Goal: Task Accomplishment & Management: Manage account settings

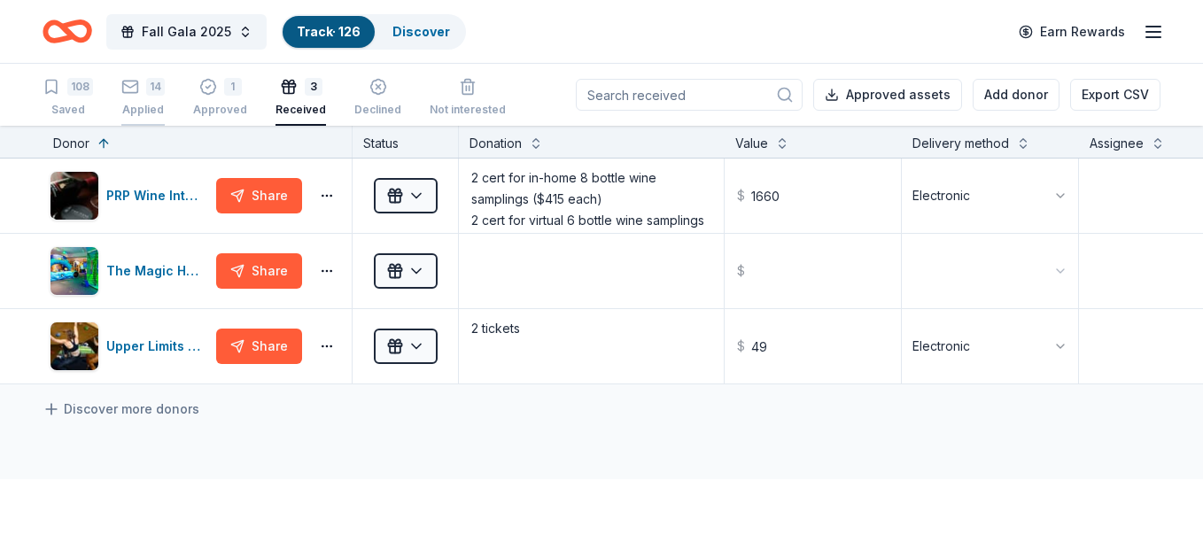
click at [143, 96] on div "14 Applied" at bounding box center [142, 97] width 43 height 39
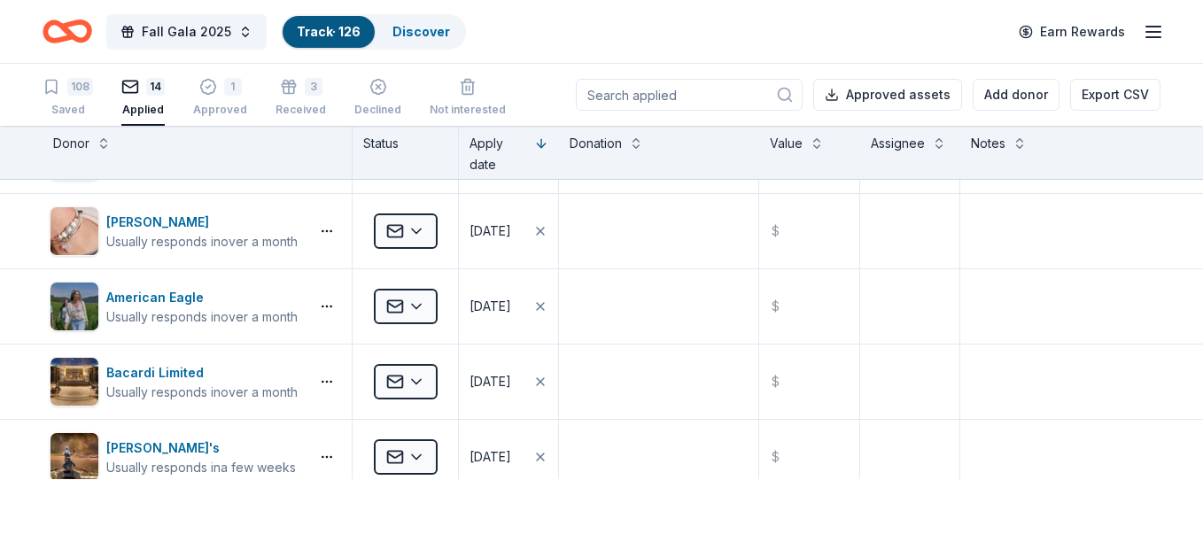
scroll to position [726, 0]
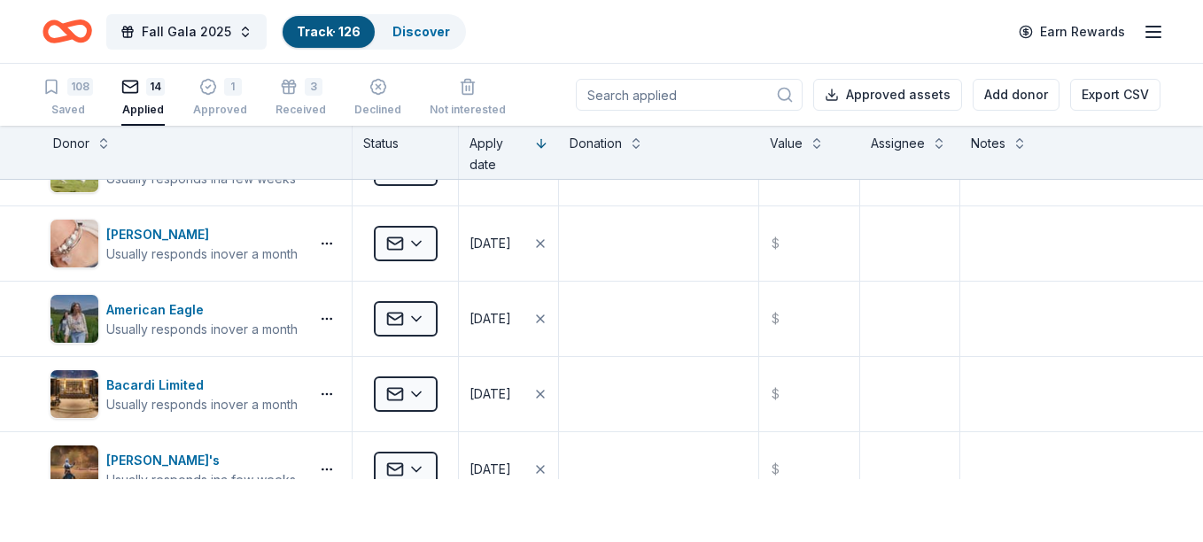
click at [1184, 140] on div "Donor Status Apply date Donation Value Assignee Notes" at bounding box center [601, 152] width 1203 height 53
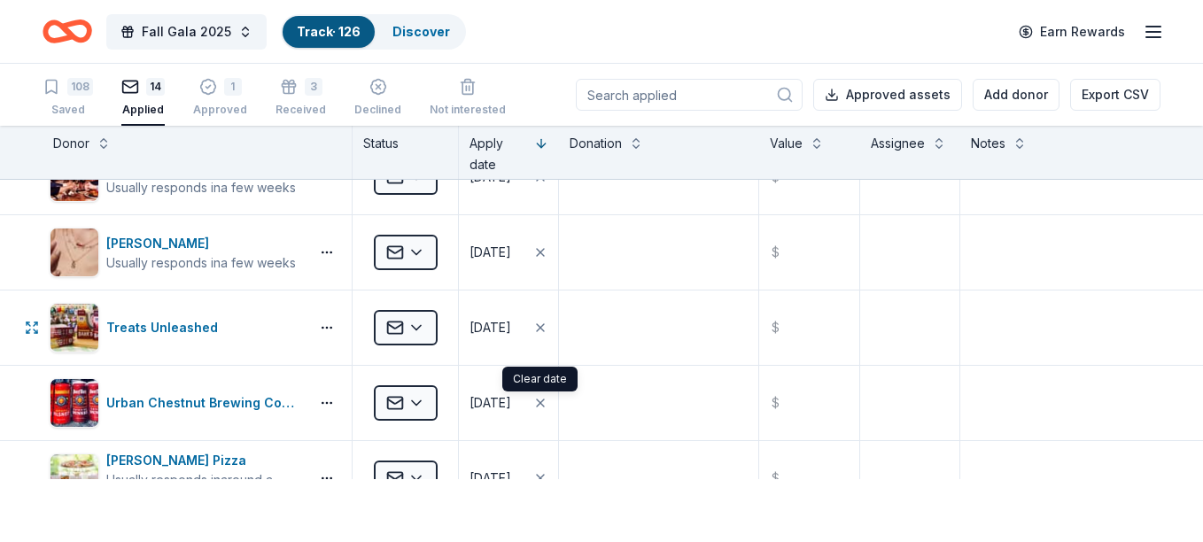
scroll to position [0, 0]
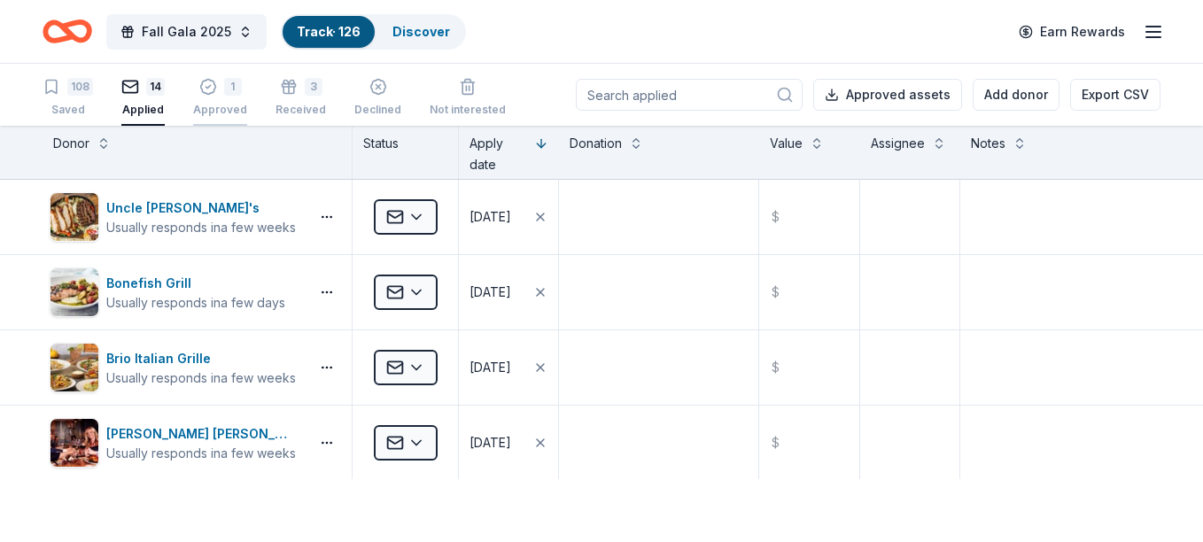
click at [227, 95] on div "1" at bounding box center [233, 87] width 18 height 18
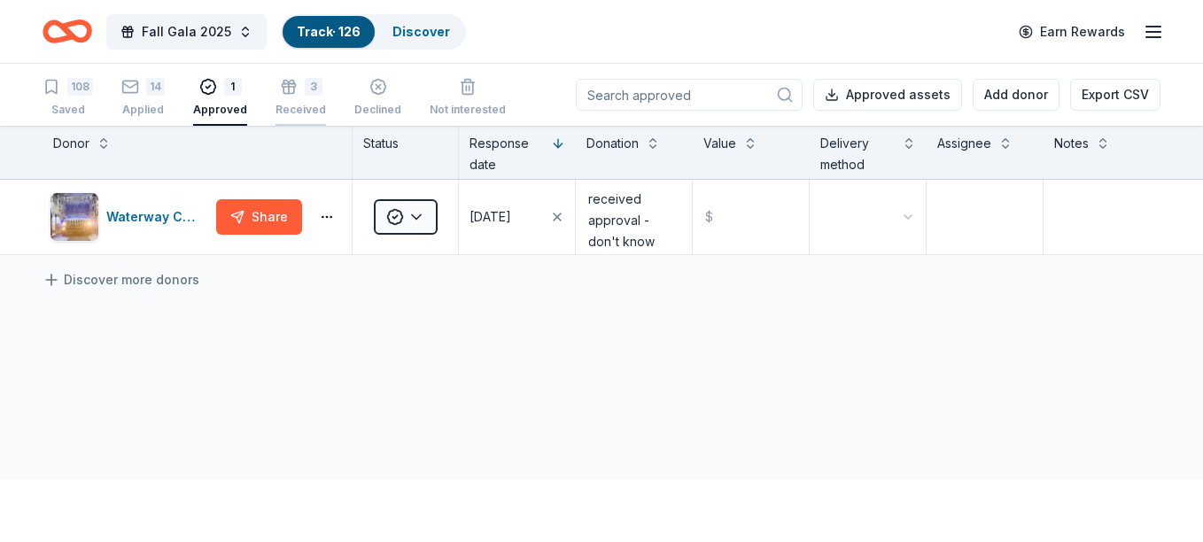
click at [296, 105] on div "Received" at bounding box center [300, 110] width 50 height 14
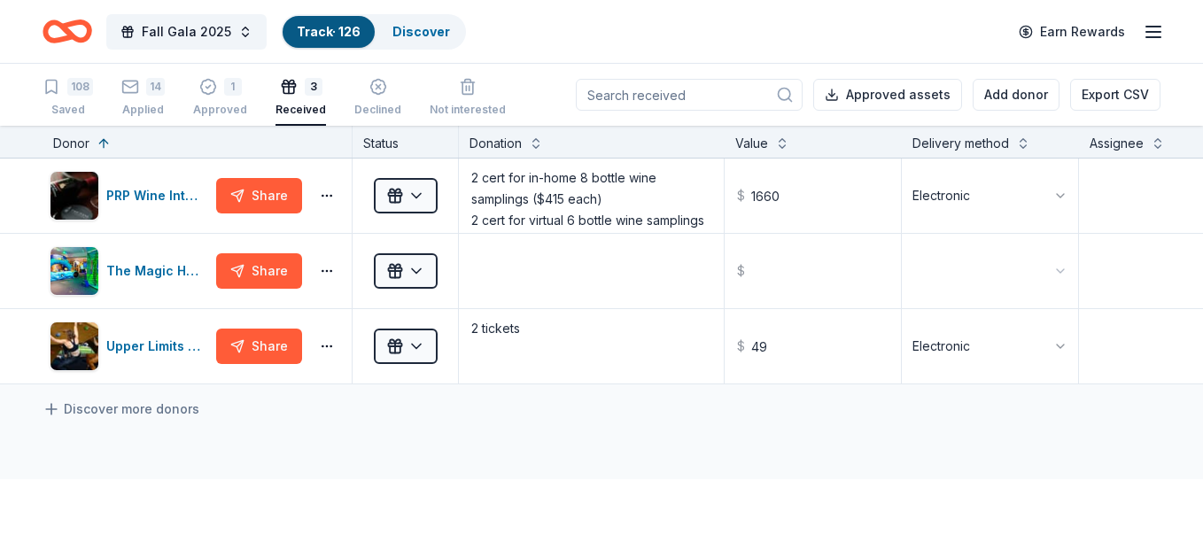
click at [322, 142] on div "Donor" at bounding box center [197, 143] width 288 height 21
drag, startPoint x: 353, startPoint y: 143, endPoint x: 364, endPoint y: 143, distance: 10.6
click at [364, 143] on div "Status" at bounding box center [406, 142] width 106 height 32
click at [417, 269] on html "Fall Gala 2025 Track · 126 Discover Earn Rewards 108 Saved 14 Applied 1 Approve…" at bounding box center [601, 271] width 1203 height 542
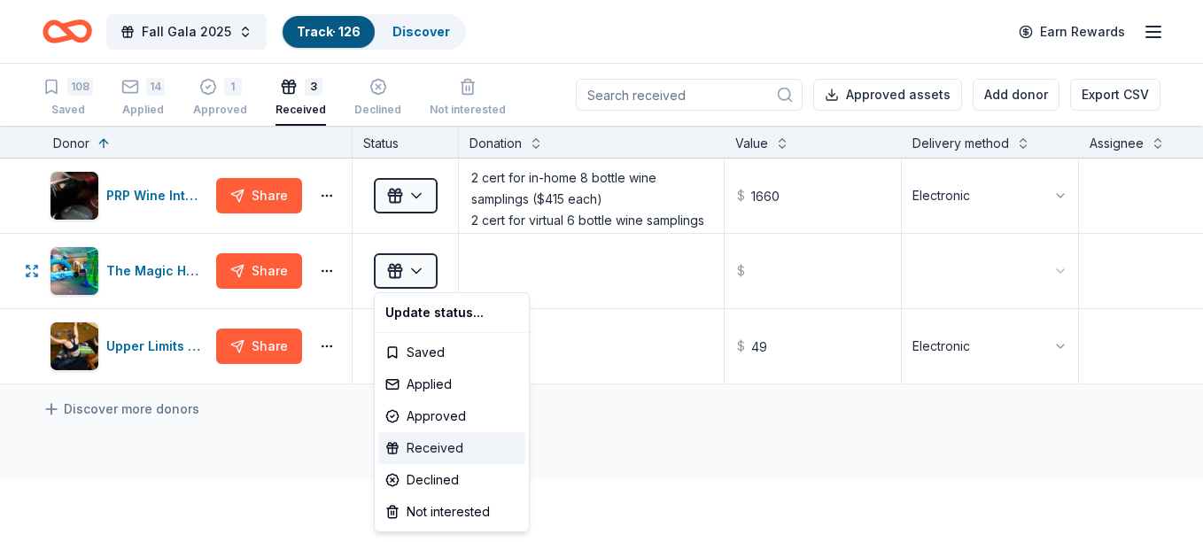
drag, startPoint x: 435, startPoint y: 451, endPoint x: 439, endPoint y: 436, distance: 15.7
click at [436, 451] on div "Received" at bounding box center [451, 448] width 147 height 32
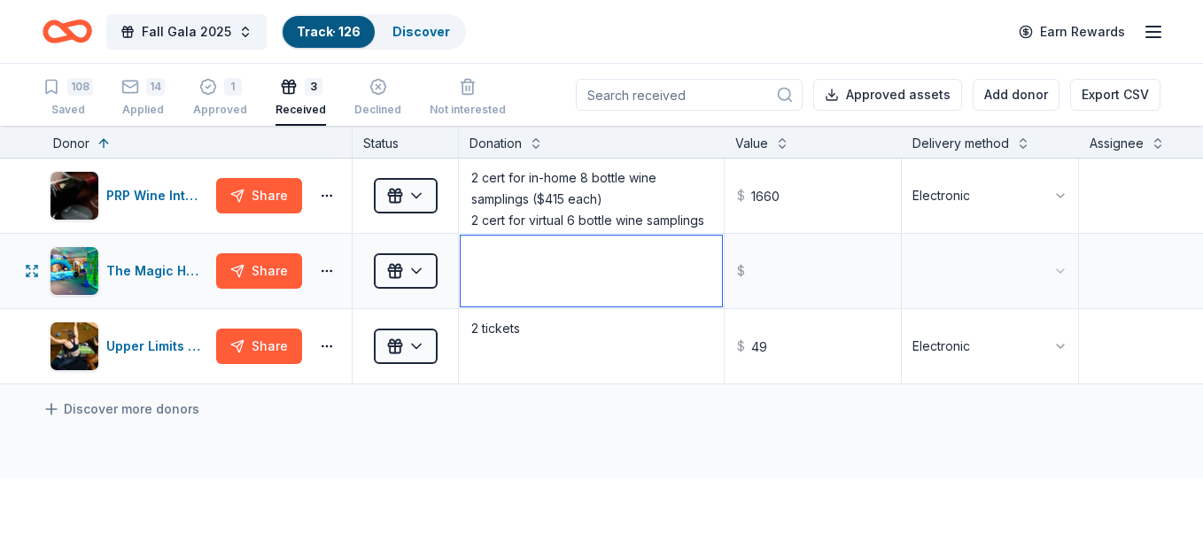
click at [492, 259] on textarea at bounding box center [591, 271] width 261 height 71
type textarea "Pass for 4"
